Goal: Task Accomplishment & Management: Use online tool/utility

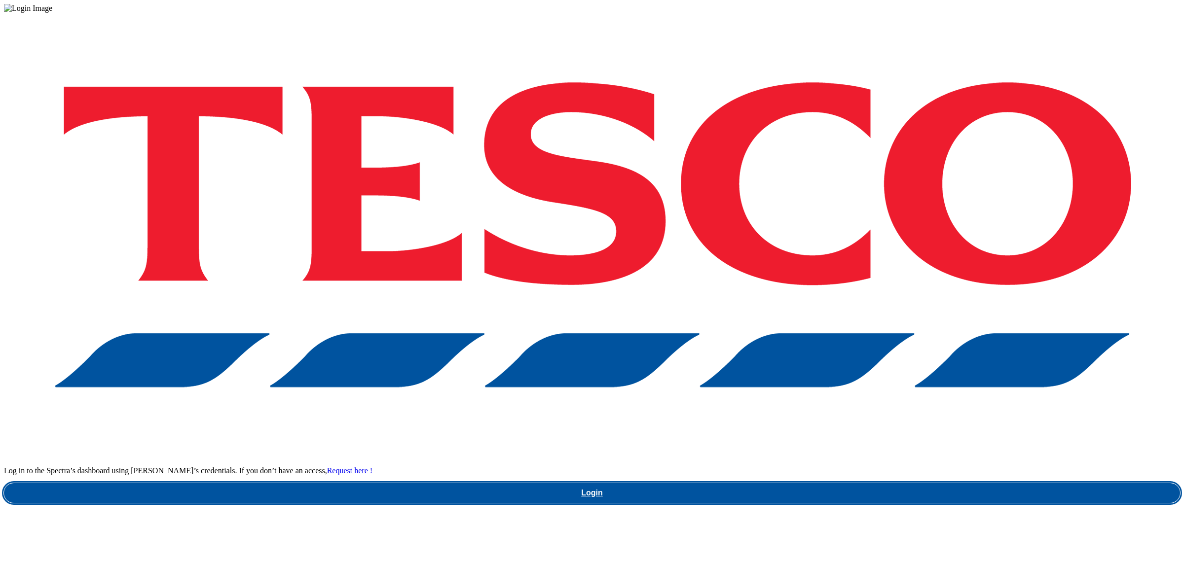
click at [897, 483] on link "Login" at bounding box center [592, 493] width 1176 height 20
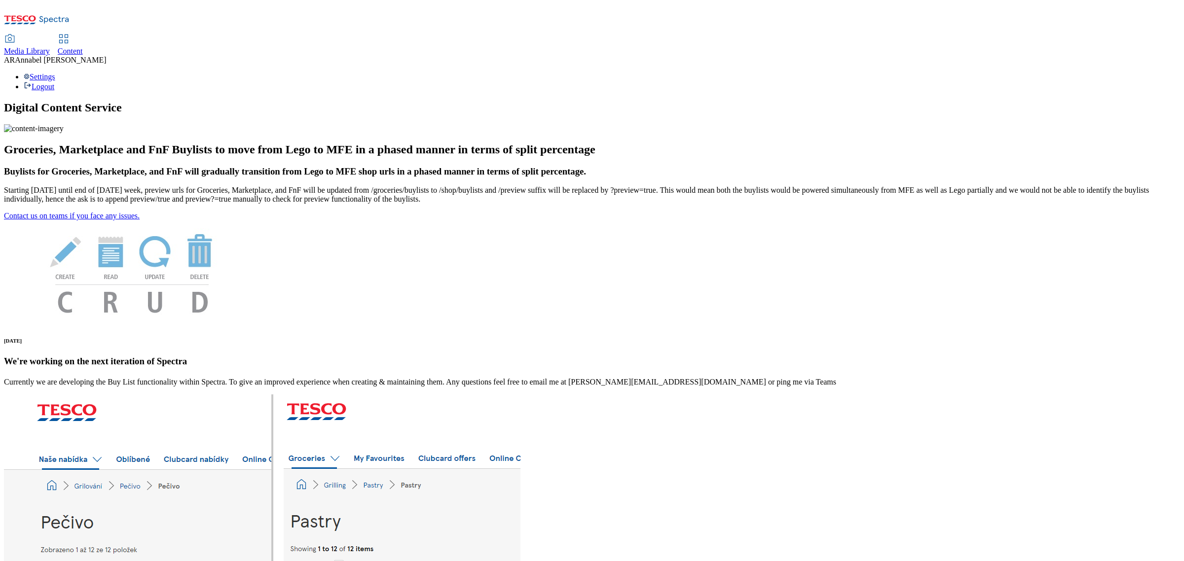
drag, startPoint x: 229, startPoint y: 23, endPoint x: 230, endPoint y: 3, distance: 19.7
click at [83, 47] on div "Content" at bounding box center [70, 51] width 25 height 9
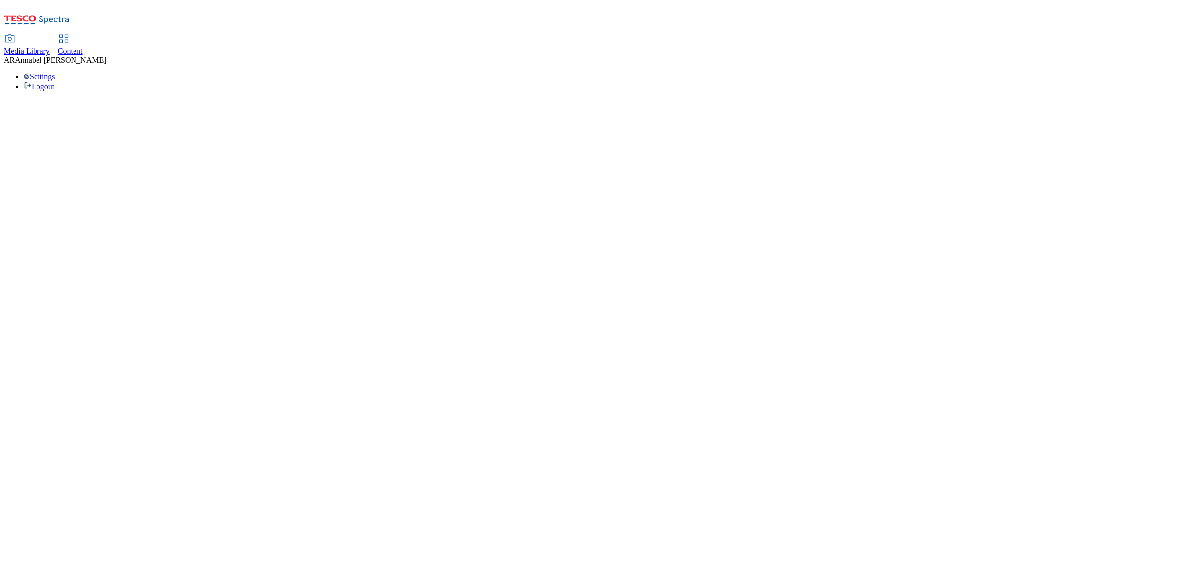
select select "ghs-uk"
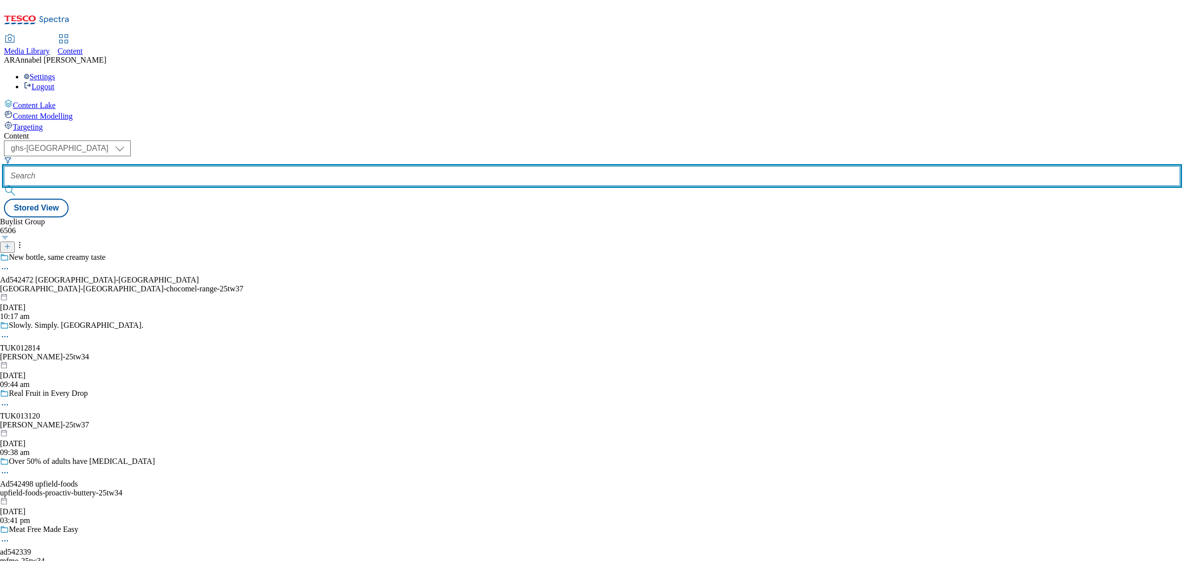
click at [242, 166] on input "text" at bounding box center [592, 176] width 1176 height 20
paste input "kenvue-benylin-25tw36"
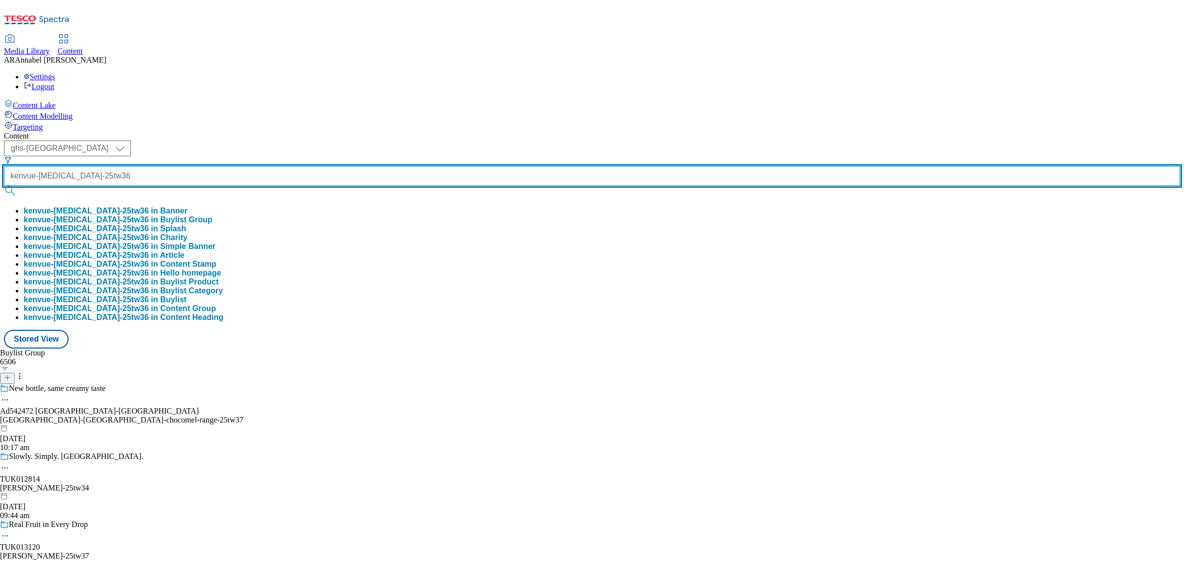
type input "kenvue-benylin-25tw36"
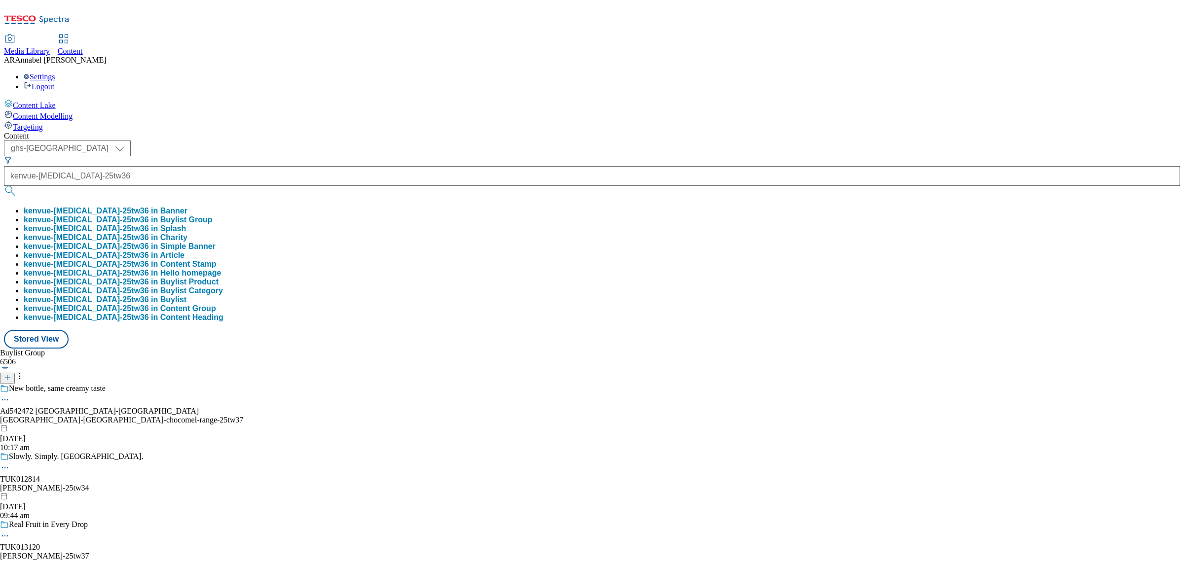
click at [213, 216] on button "kenvue-benylin-25tw36 in Buylist Group" at bounding box center [118, 220] width 189 height 9
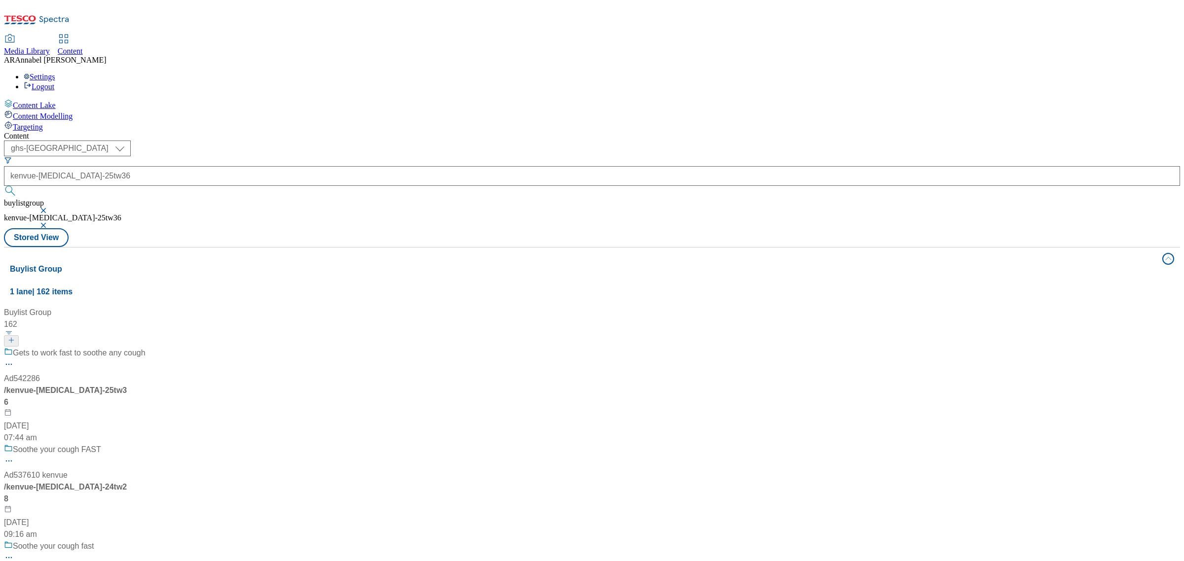
click at [188, 347] on div "Gets to work fast to soothe any cough Ad542286 / kenvue-benylin-25tw36 29 Sept …" at bounding box center [96, 395] width 185 height 97
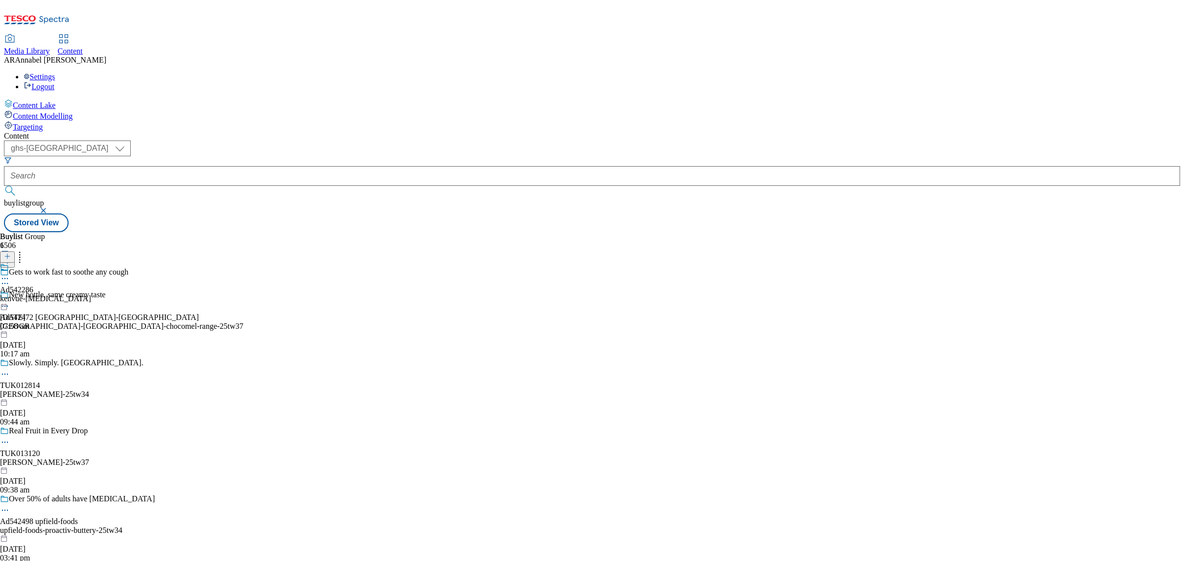
click at [91, 295] on div "kenvue-benylin" at bounding box center [45, 299] width 91 height 9
click at [91, 263] on div "Kenvue Ad542286 kenvue-benylin 29 Sept 2025 07:58 am" at bounding box center [45, 297] width 91 height 68
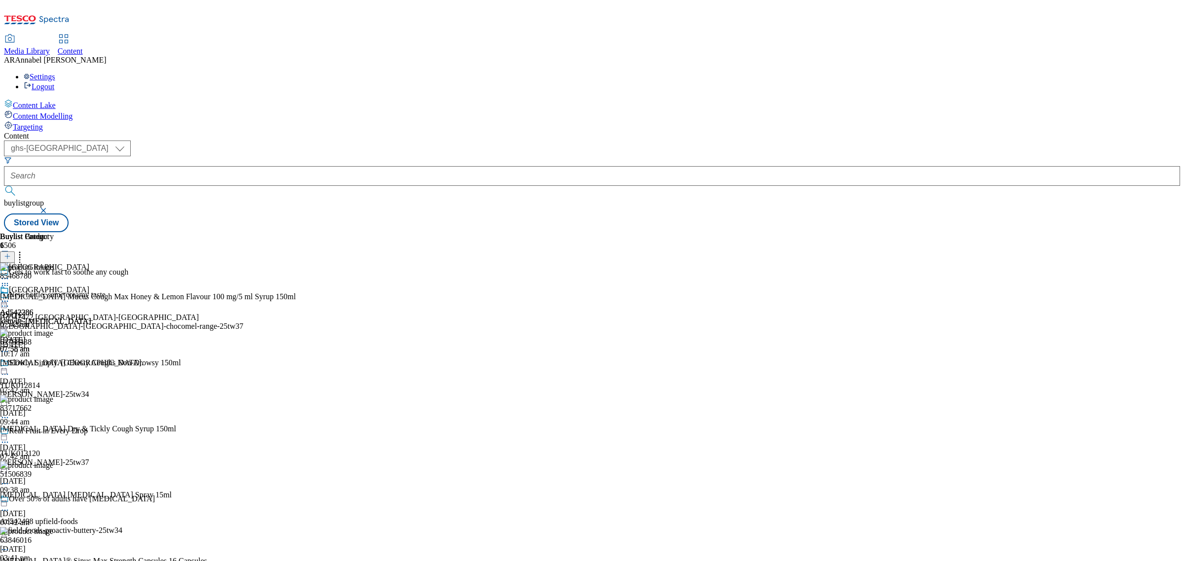
click at [25, 250] on icon at bounding box center [20, 255] width 10 height 10
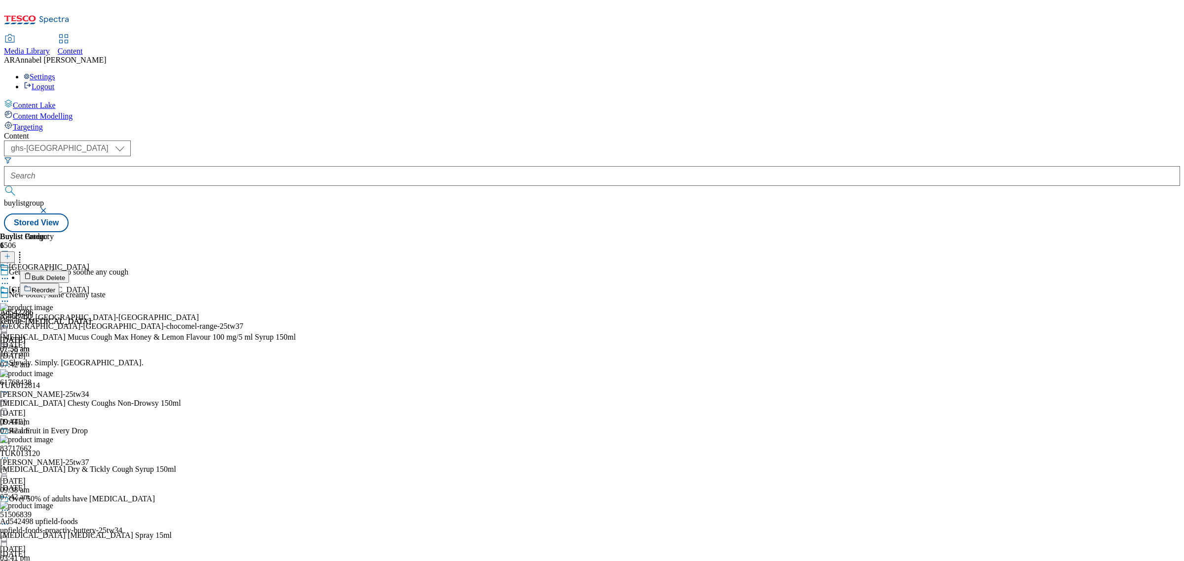
click at [55, 287] on span "Reorder" at bounding box center [44, 290] width 24 height 7
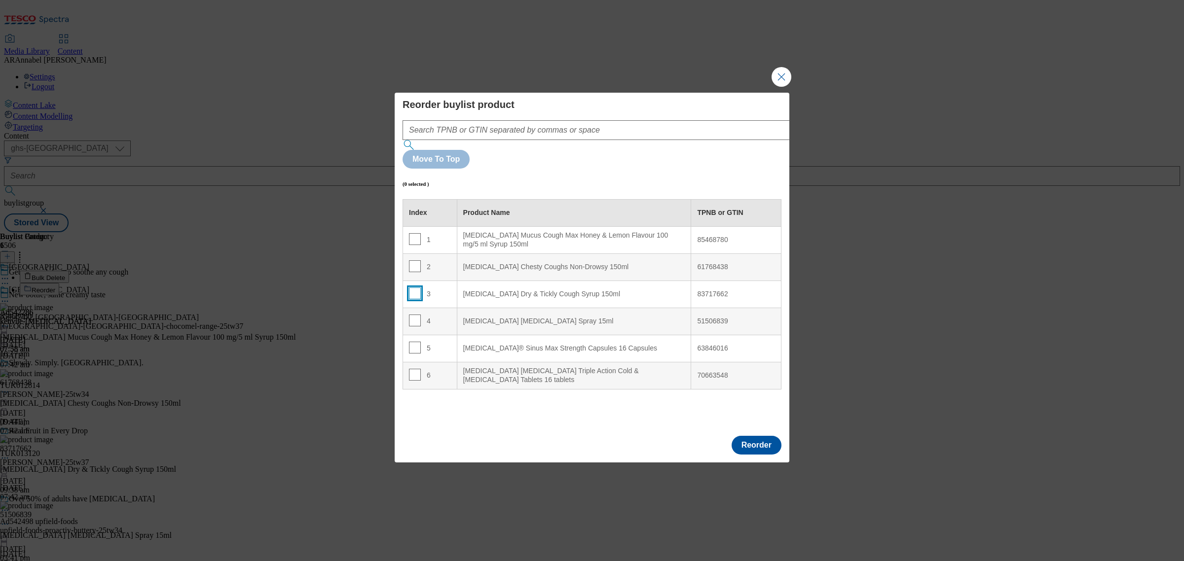
click at [415, 288] on input "Modal" at bounding box center [415, 294] width 12 height 12
checkbox input "true"
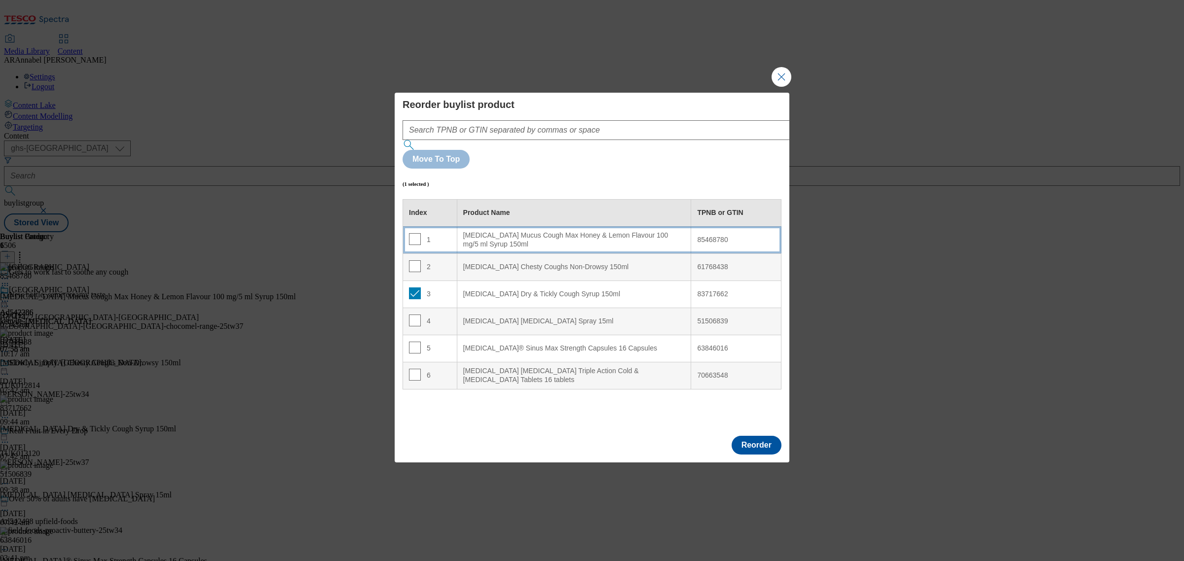
click at [484, 226] on 150ml "Benylin Mucus Cough Max Honey & Lemon Flavour 100 mg/5 ml Syrup 150ml" at bounding box center [574, 239] width 234 height 27
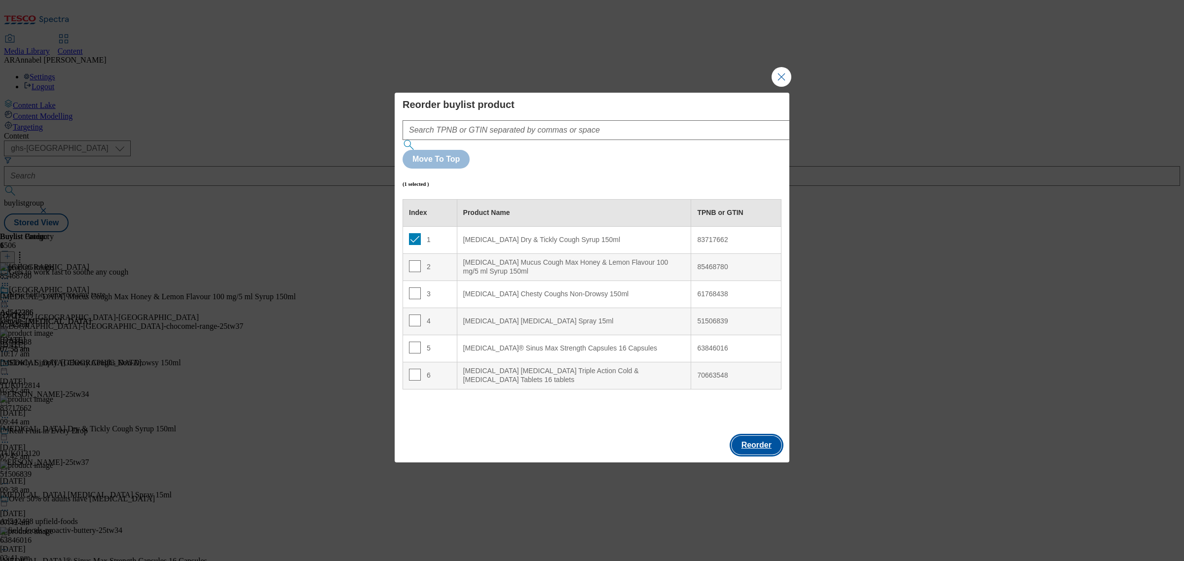
click at [760, 436] on button "Reorder" at bounding box center [757, 445] width 50 height 19
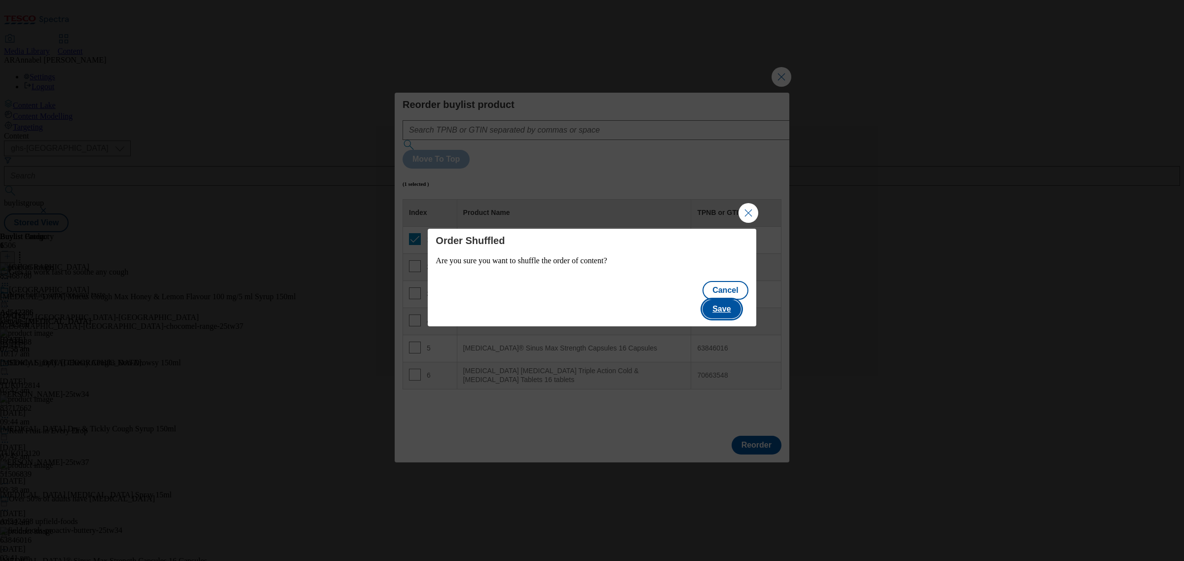
click at [738, 300] on button "Save" at bounding box center [722, 309] width 38 height 19
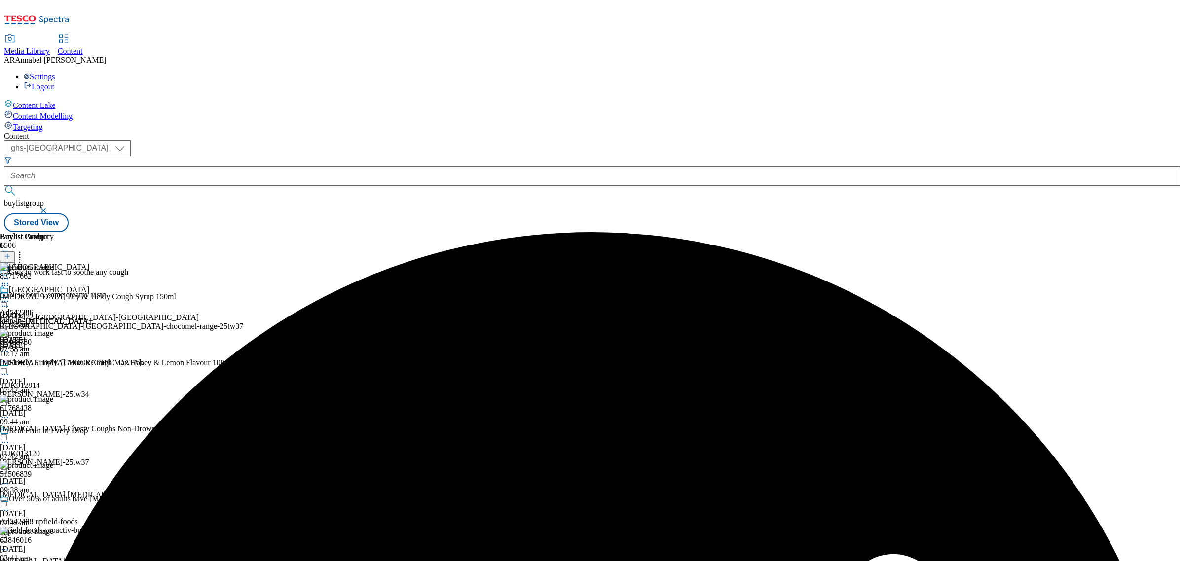
click at [10, 296] on icon at bounding box center [5, 301] width 10 height 10
click at [62, 409] on span "Un-publish" at bounding box center [47, 412] width 32 height 7
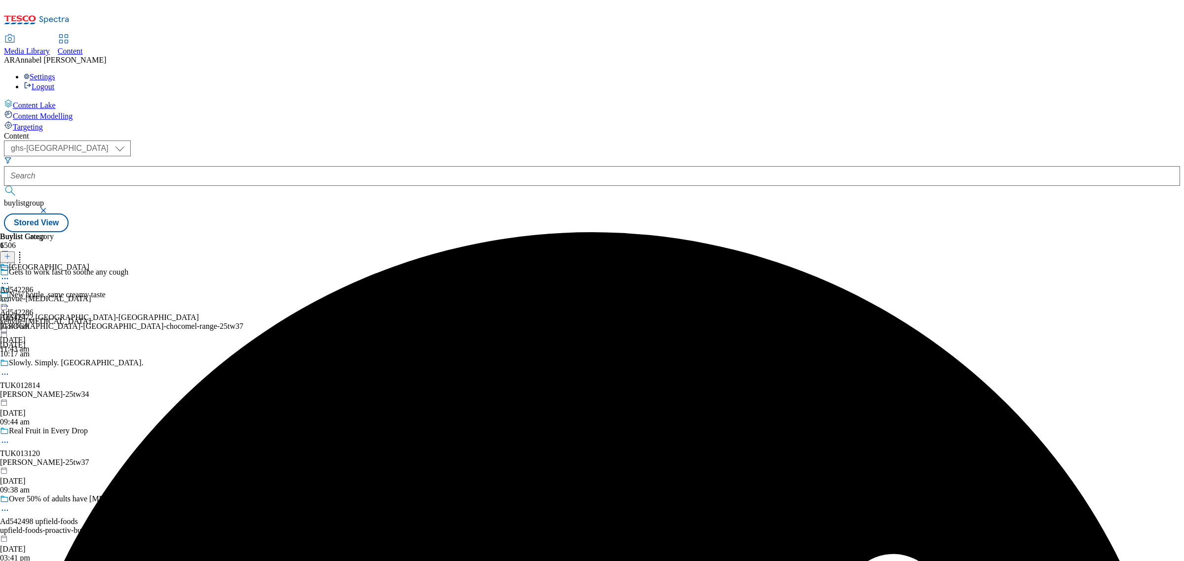
click at [10, 296] on icon at bounding box center [5, 301] width 10 height 10
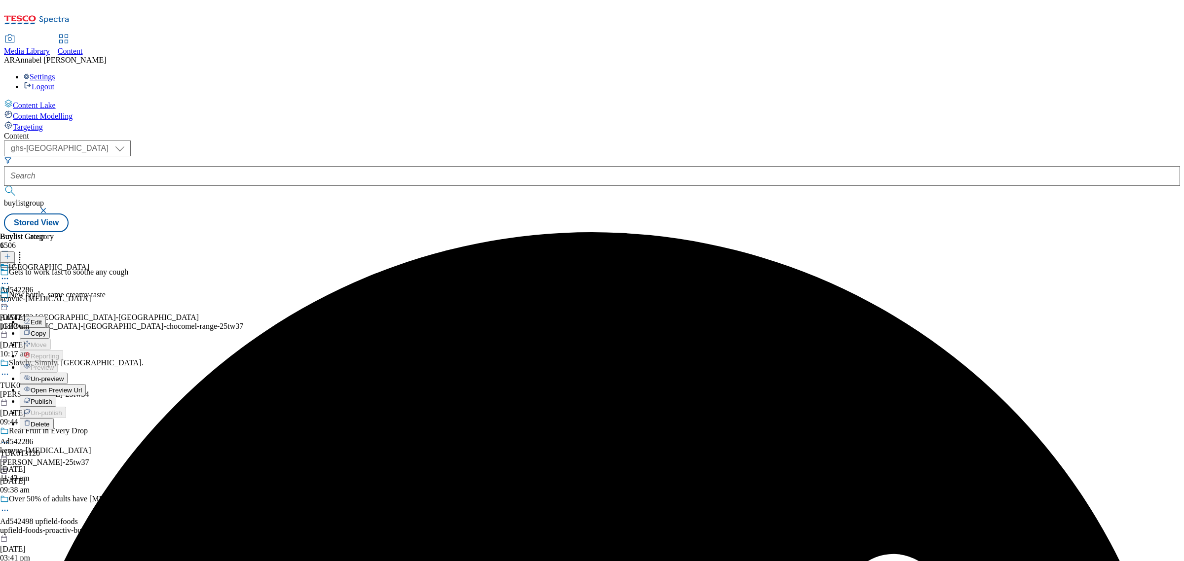
click at [64, 375] on span "Un-preview" at bounding box center [47, 378] width 33 height 7
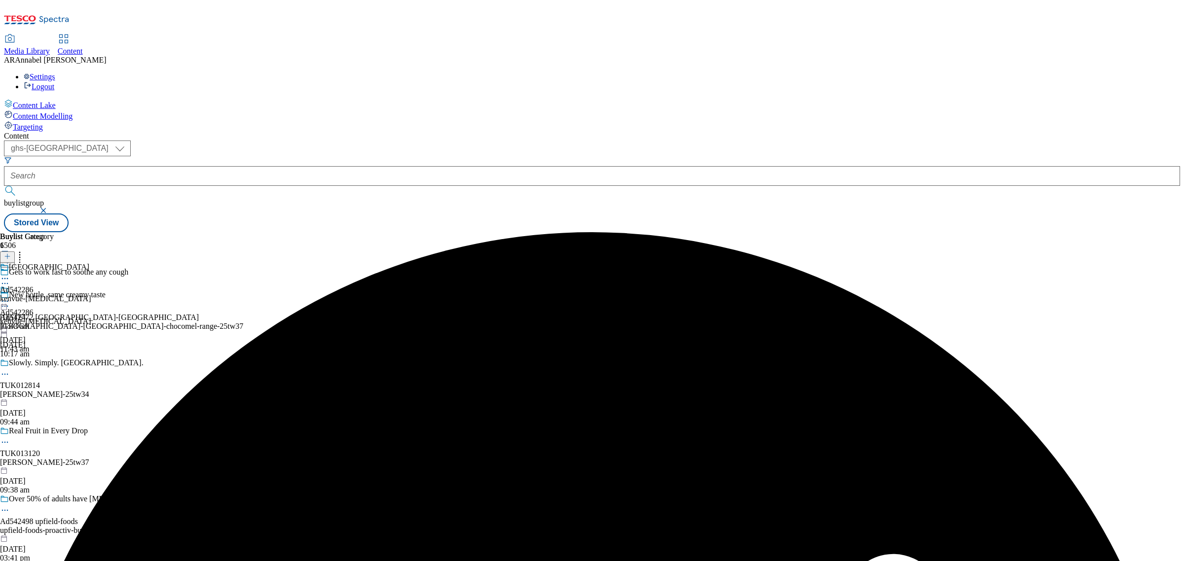
click at [10, 296] on icon at bounding box center [5, 301] width 10 height 10
click at [54, 364] on span "Preview" at bounding box center [42, 367] width 23 height 7
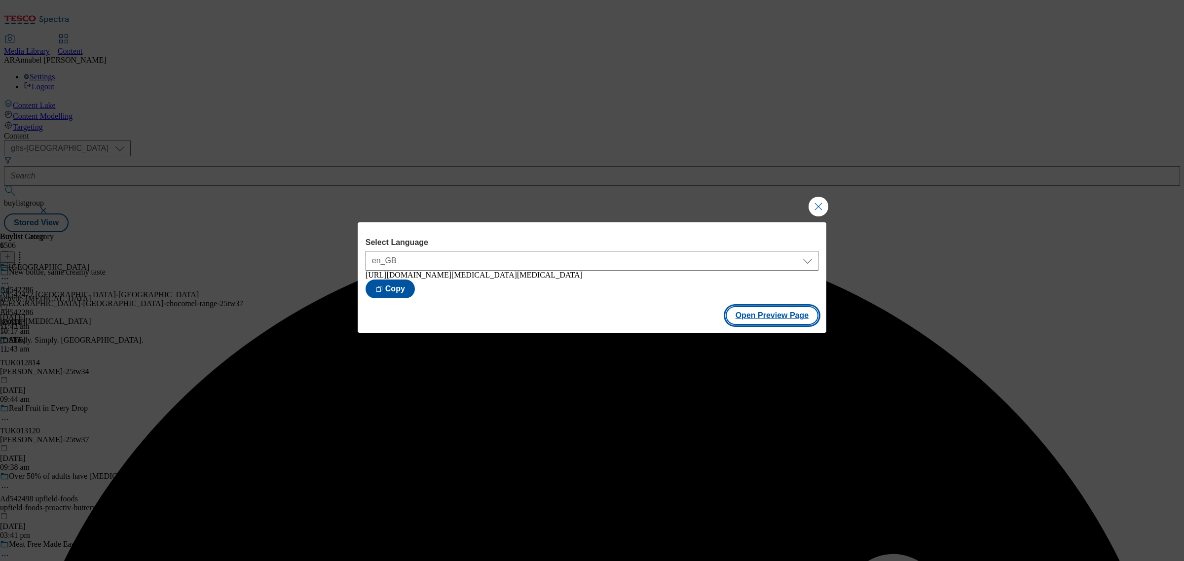
click at [772, 311] on button "Open Preview Page" at bounding box center [772, 315] width 93 height 19
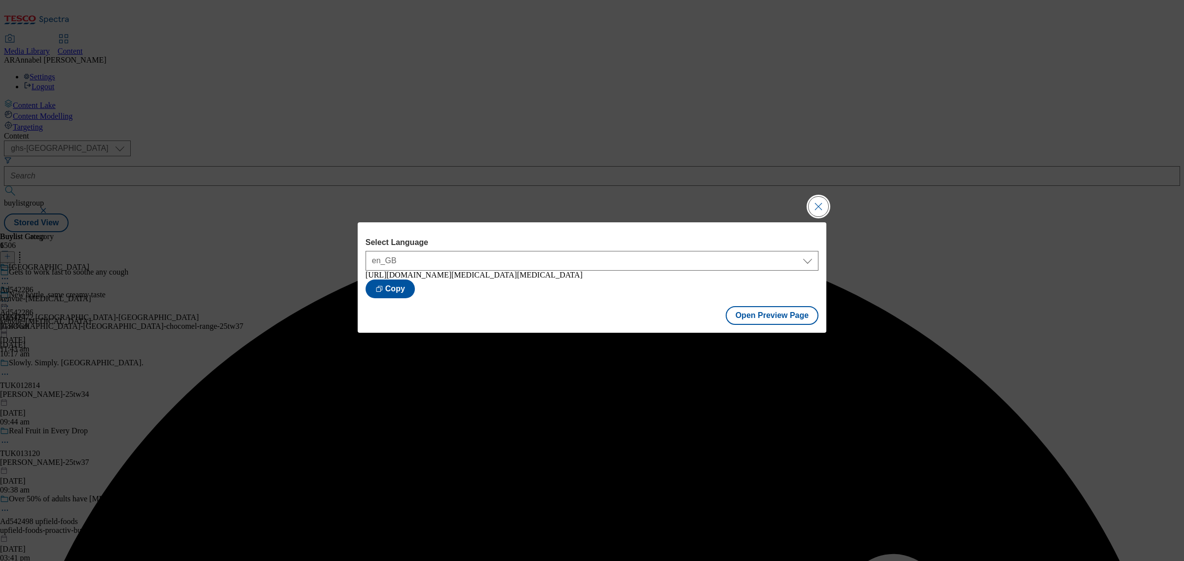
click at [816, 200] on button "Close Modal" at bounding box center [819, 207] width 20 height 20
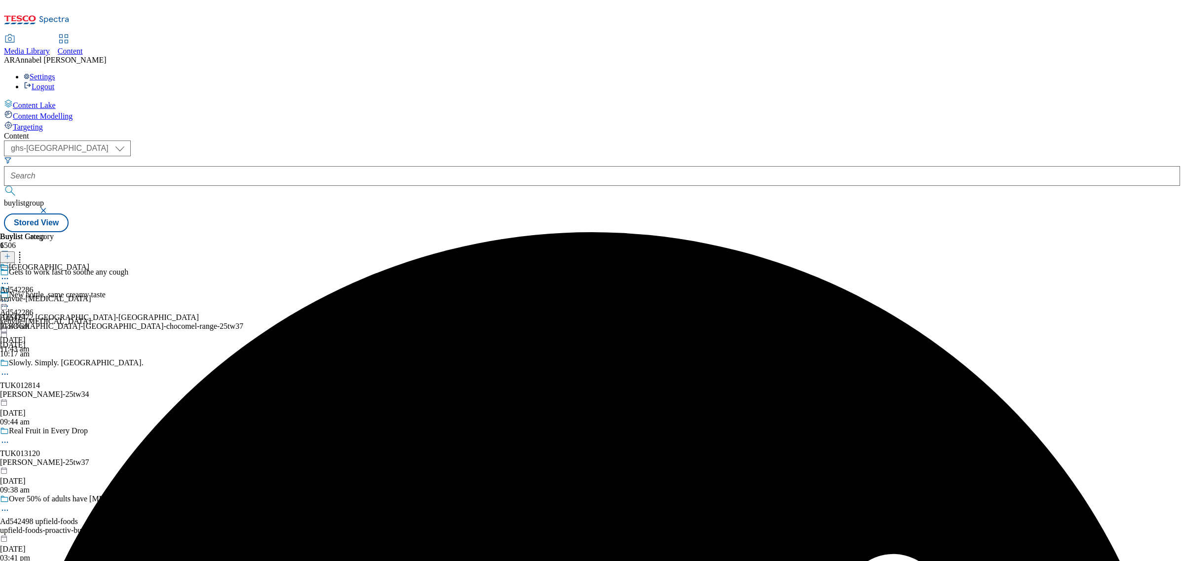
click at [10, 296] on icon at bounding box center [5, 301] width 10 height 10
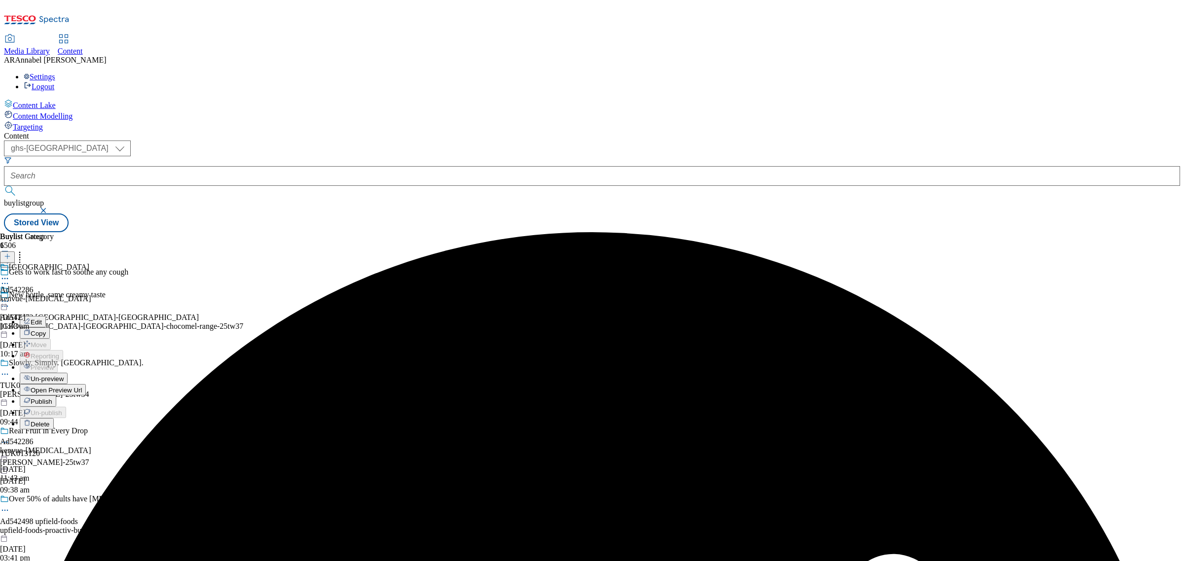
click at [52, 398] on span "Publish" at bounding box center [42, 401] width 22 height 7
